Goal: Transaction & Acquisition: Download file/media

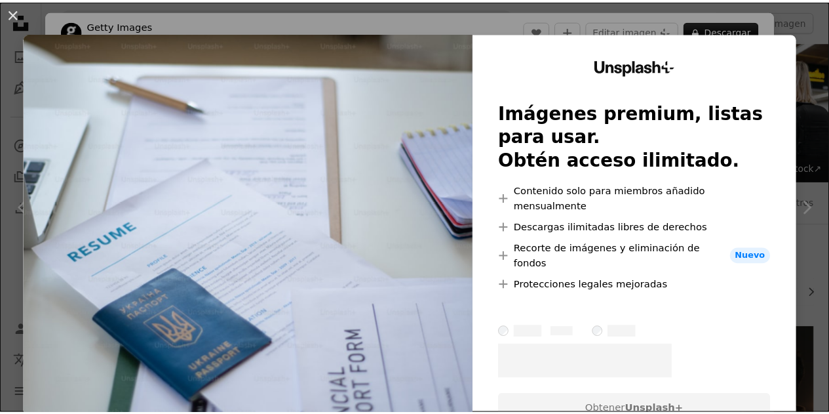
scroll to position [615, 0]
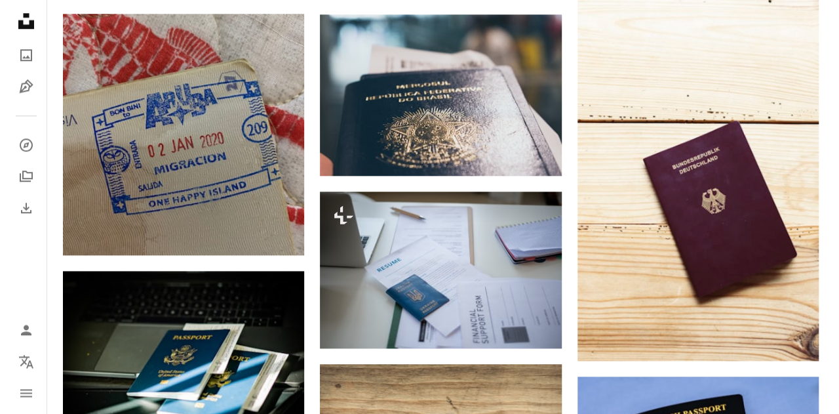
scroll to position [668, 0]
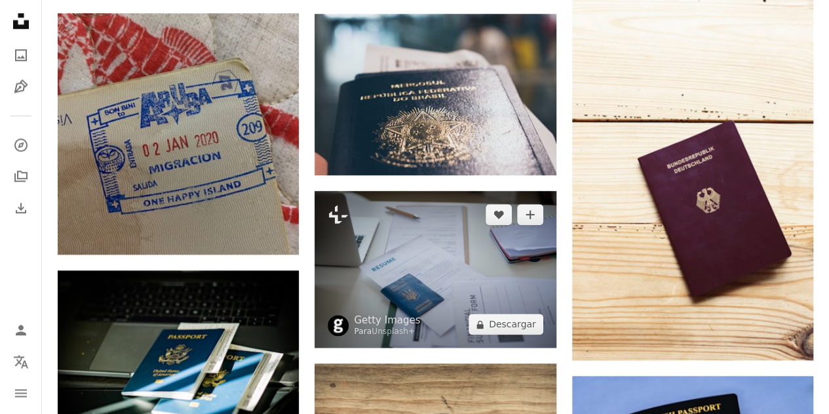
click at [420, 191] on img at bounding box center [435, 269] width 241 height 157
